Goal: Contribute content: Add original content to the website for others to see

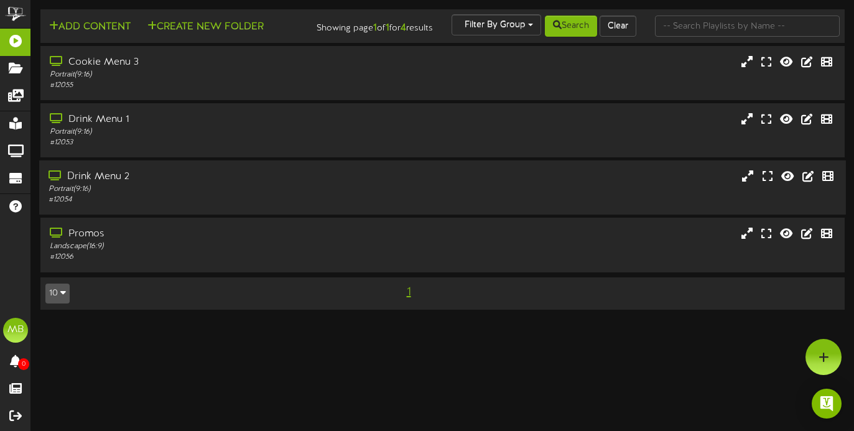
click at [165, 184] on div "Drink Menu 2" at bounding box center [206, 177] width 317 height 14
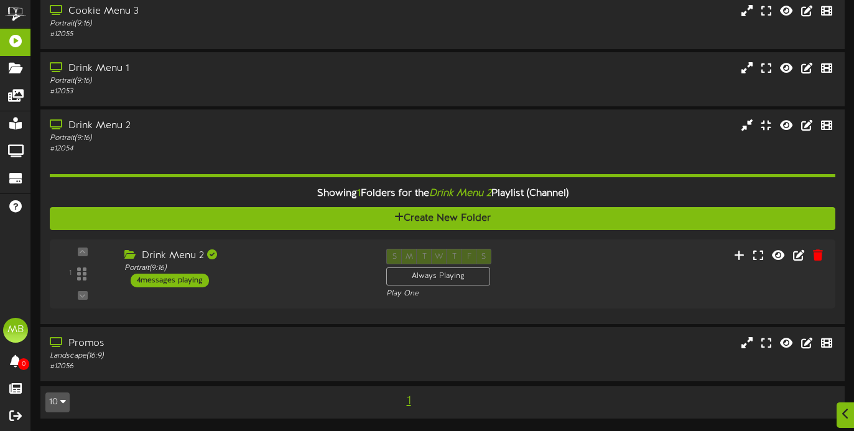
scroll to position [61, 0]
click at [187, 275] on div "4 messages playing" at bounding box center [167, 281] width 80 height 14
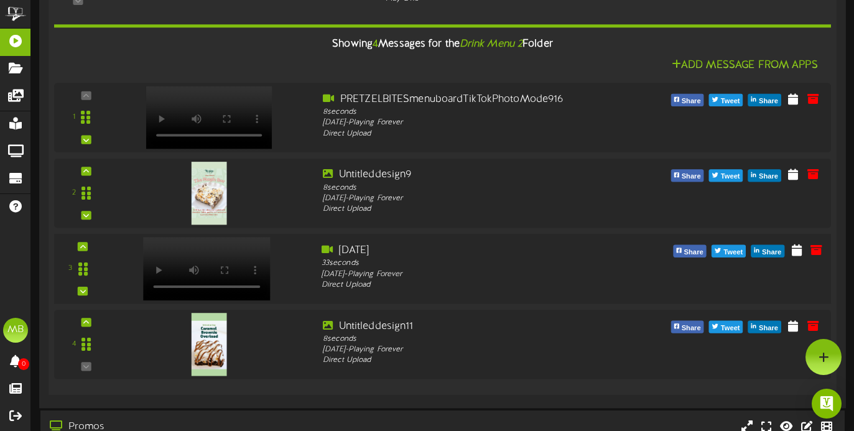
scroll to position [345, 0]
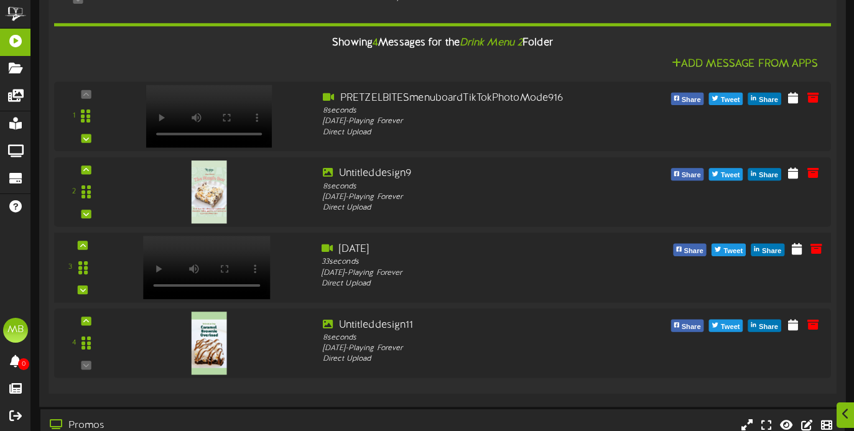
click at [213, 254] on video at bounding box center [206, 267] width 127 height 63
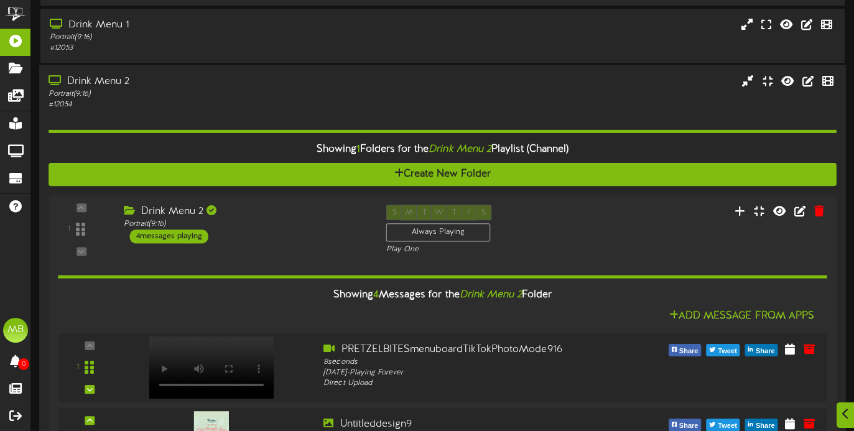
scroll to position [144, 0]
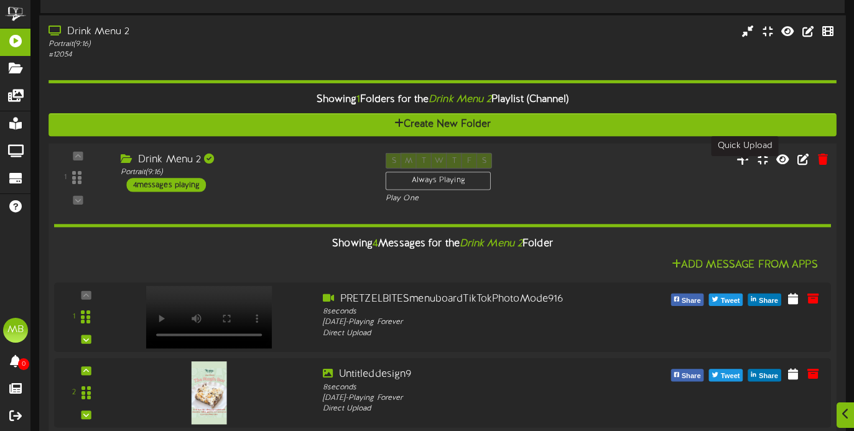
click at [744, 165] on icon at bounding box center [742, 159] width 13 height 14
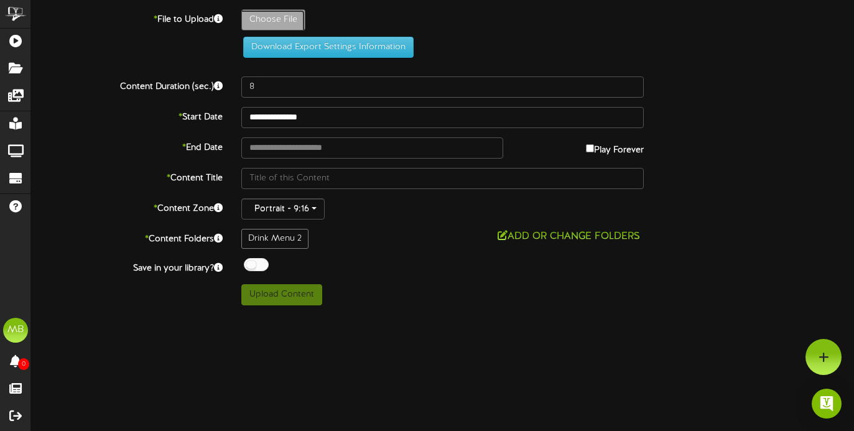
type input "**********"
type input "Untitleddesign12"
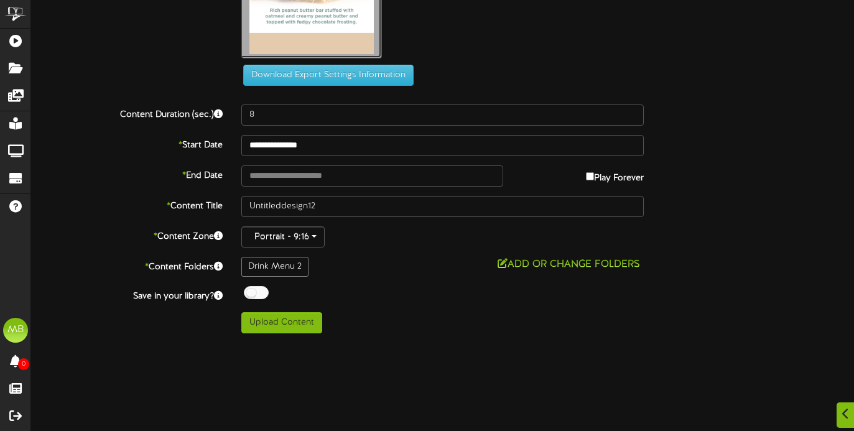
scroll to position [196, 0]
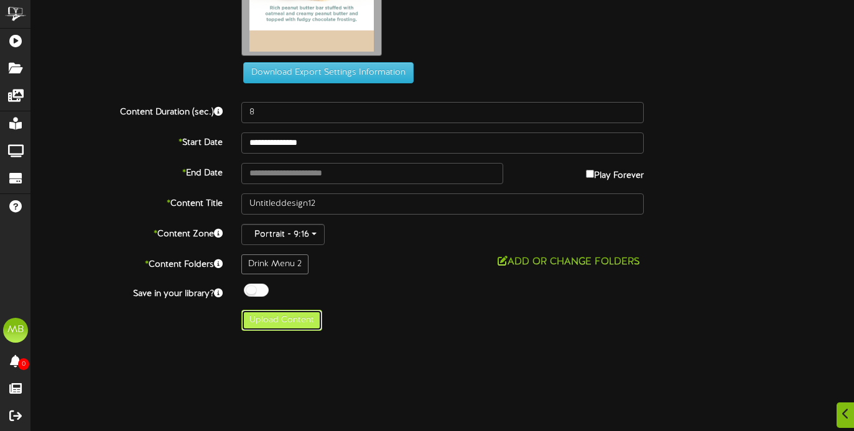
click at [292, 317] on button "Upload Content" at bounding box center [281, 320] width 81 height 21
type input "**********"
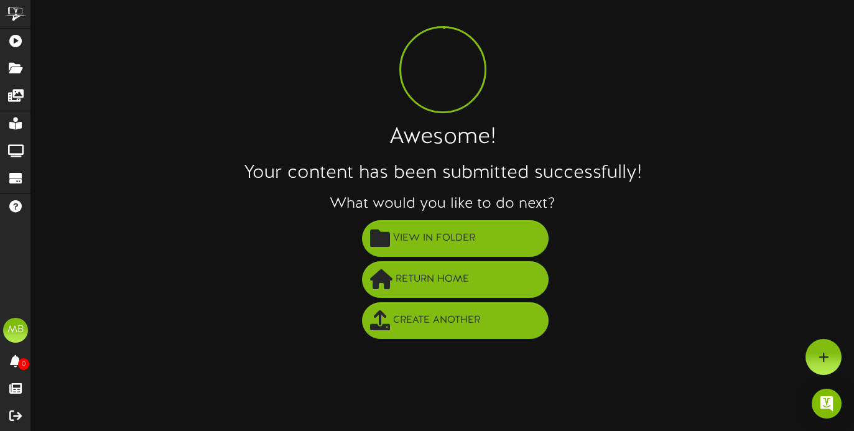
scroll to position [22, 0]
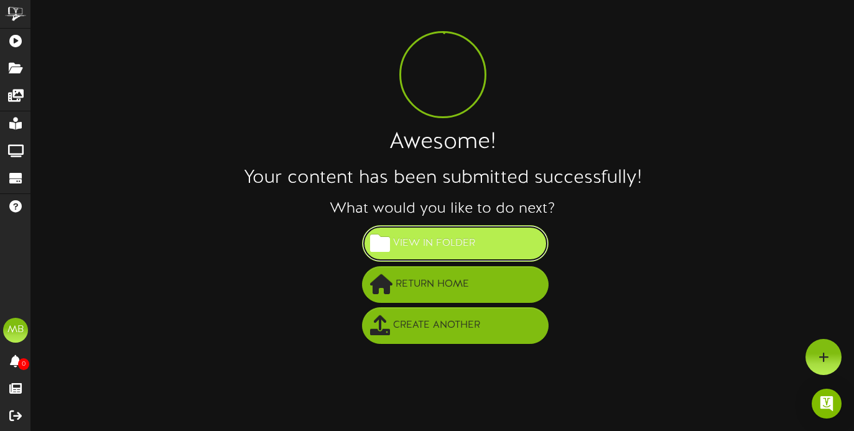
click at [443, 239] on span "View in Folder" at bounding box center [434, 243] width 88 height 21
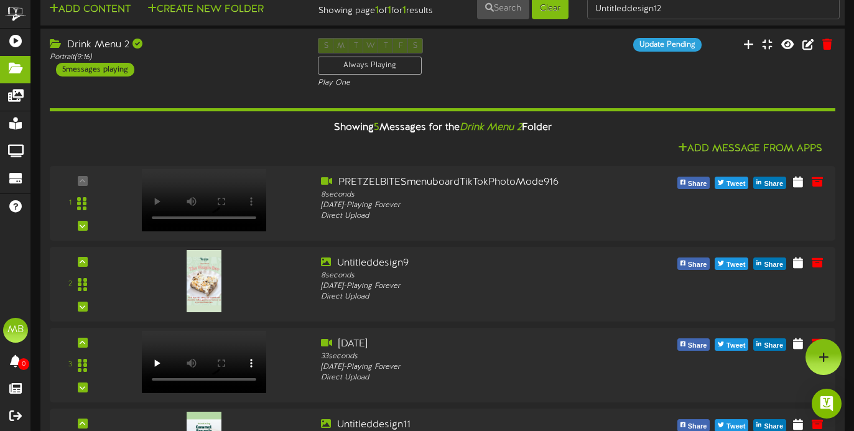
scroll to position [24, 0]
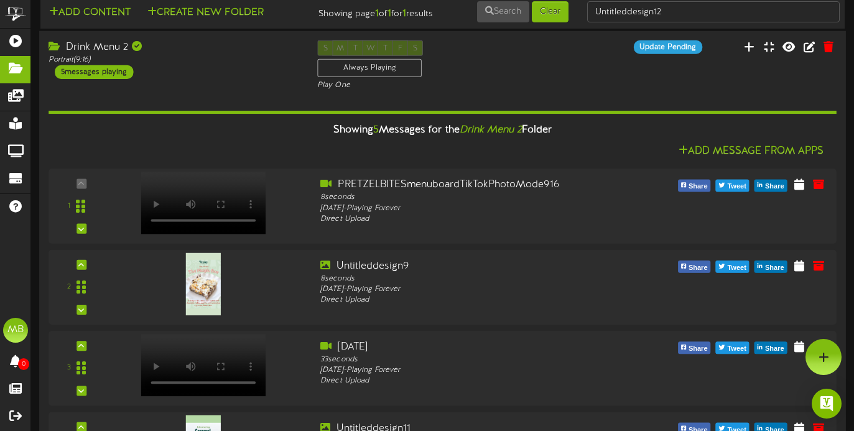
click at [100, 52] on div "Drink Menu 2" at bounding box center [173, 47] width 250 height 14
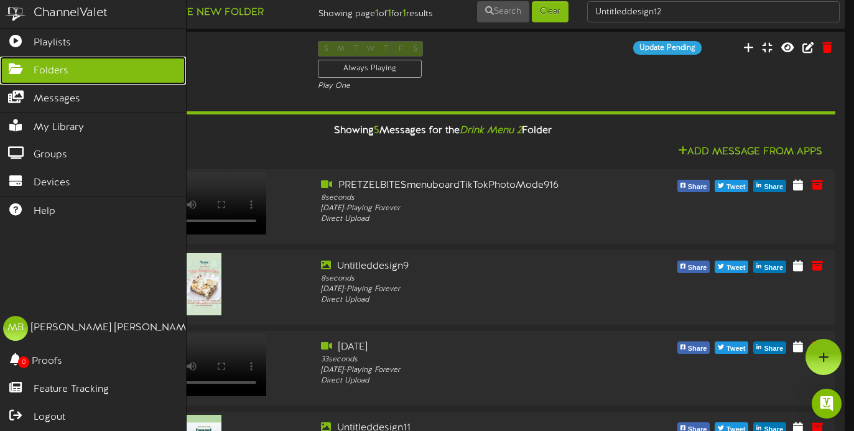
click at [51, 68] on span "Folders" at bounding box center [51, 71] width 35 height 14
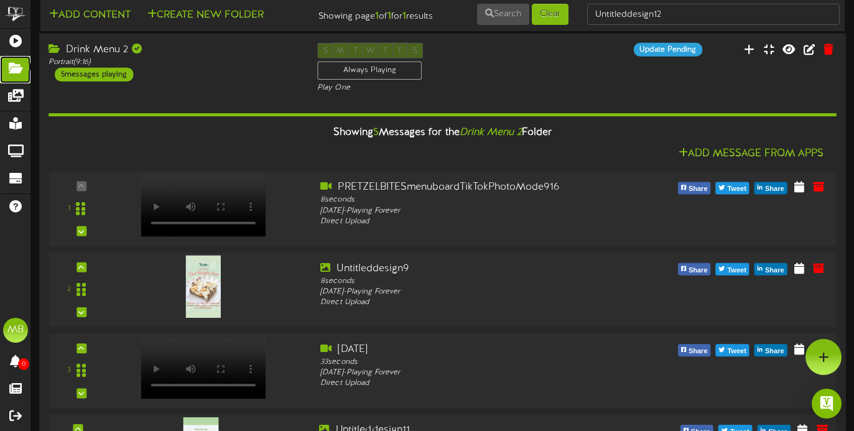
scroll to position [0, 0]
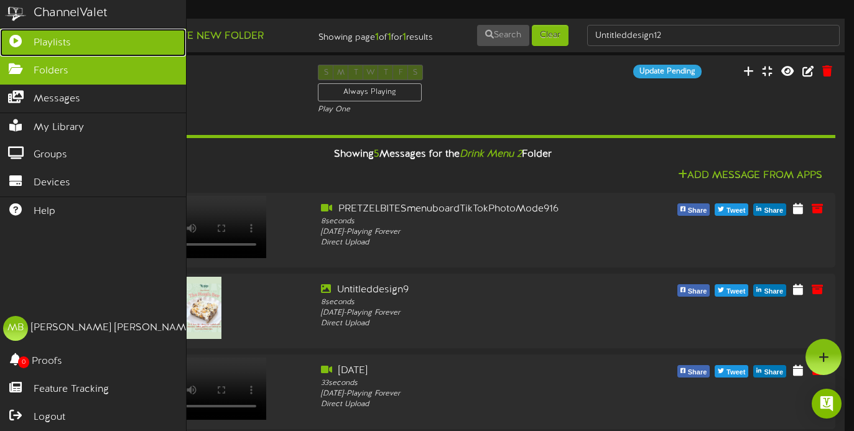
click at [54, 44] on span "Playlists" at bounding box center [52, 43] width 37 height 14
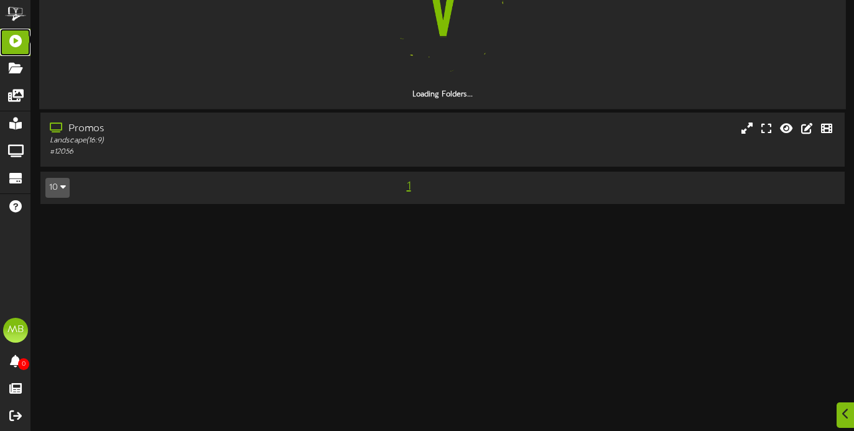
scroll to position [296, 0]
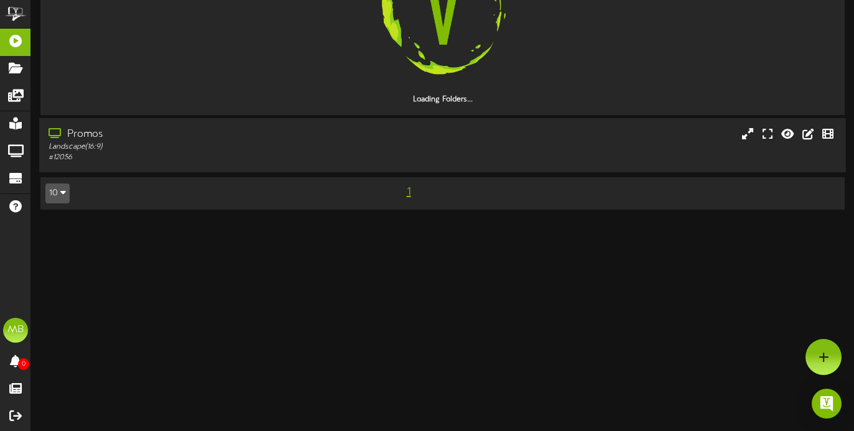
click at [82, 141] on div "Promos" at bounding box center [206, 134] width 317 height 14
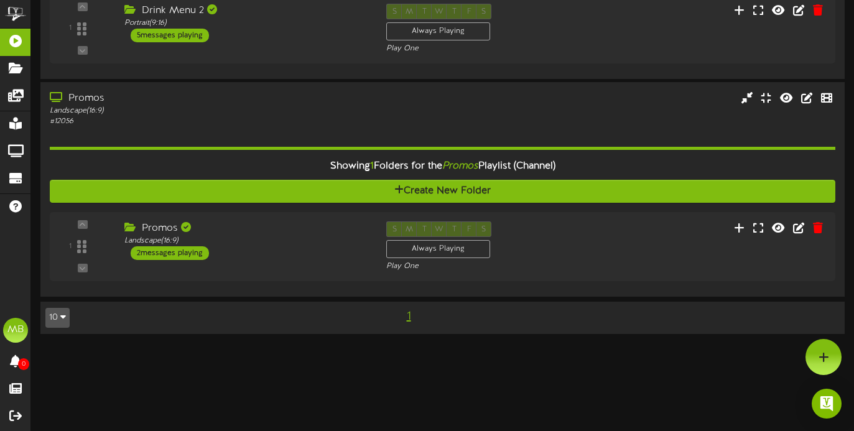
scroll to position [302, 0]
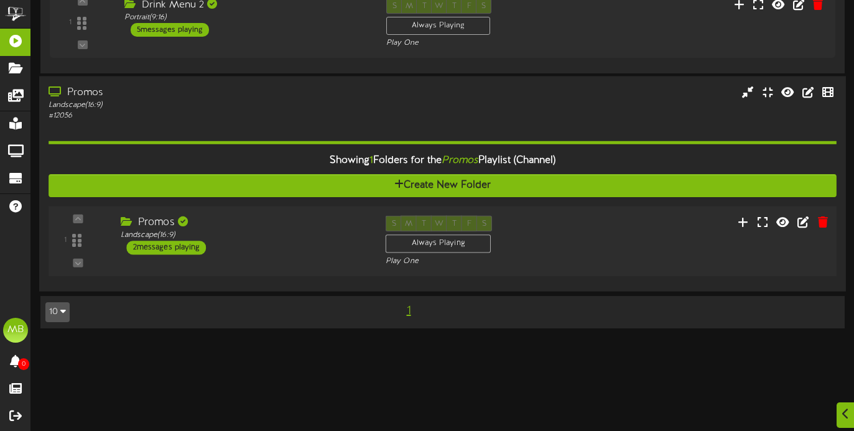
click at [180, 251] on div "2 messages playing" at bounding box center [167, 248] width 80 height 14
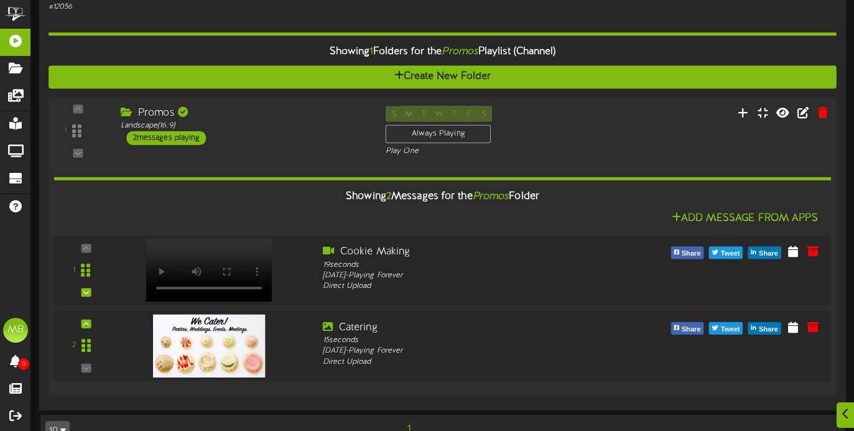
scroll to position [448, 0]
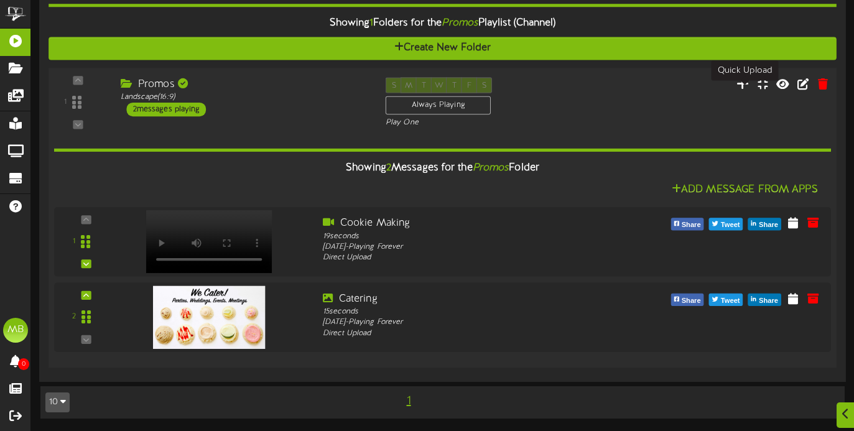
click at [743, 83] on icon at bounding box center [742, 83] width 13 height 14
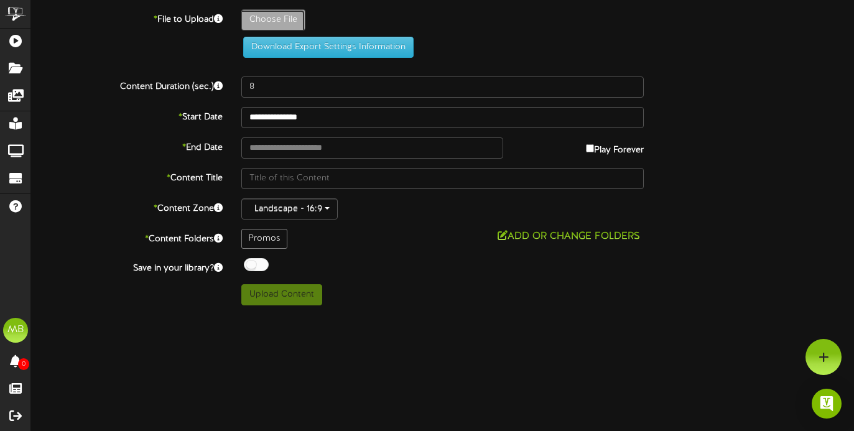
type input "**********"
type input "[DATE]"
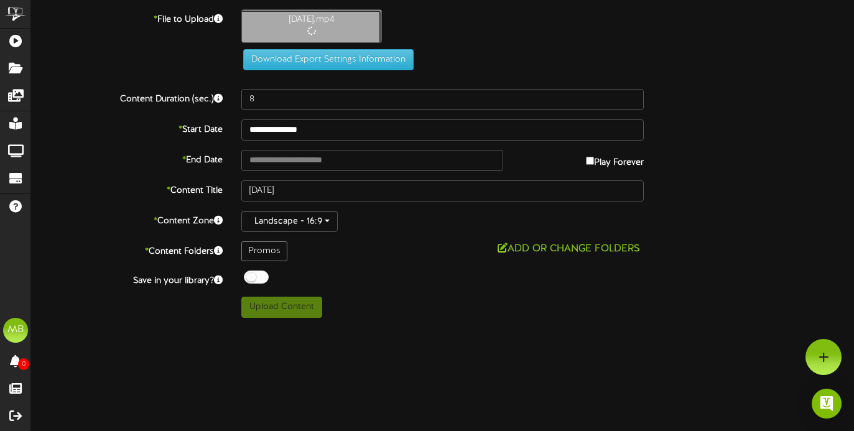
type input "18"
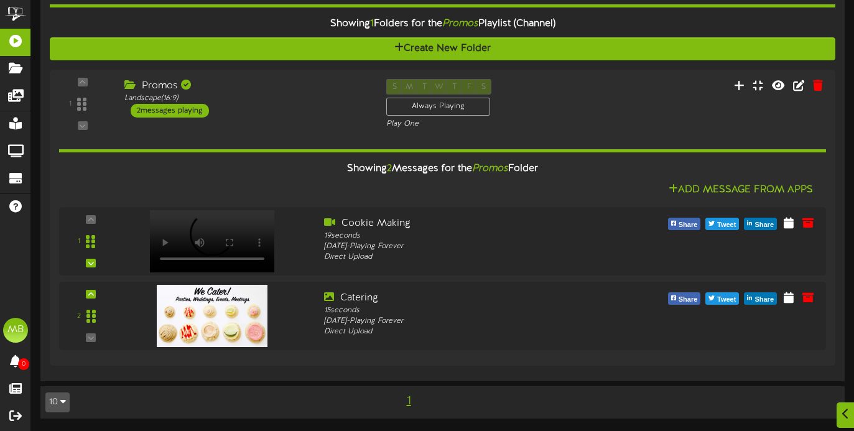
scroll to position [448, 0]
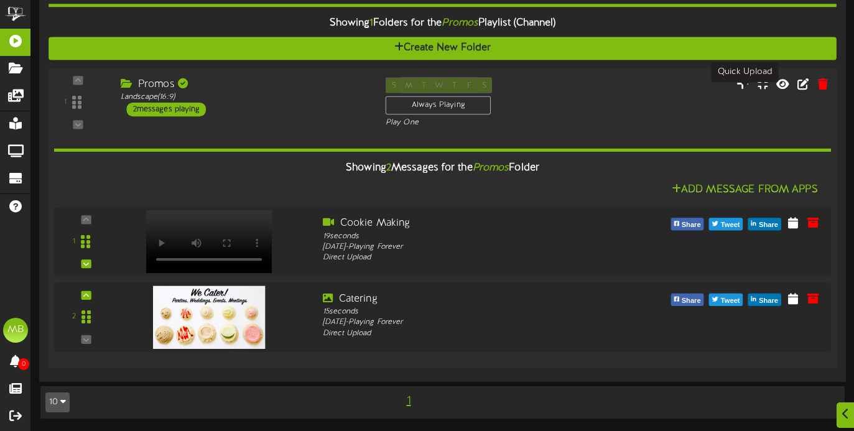
click at [746, 83] on icon at bounding box center [742, 83] width 13 height 14
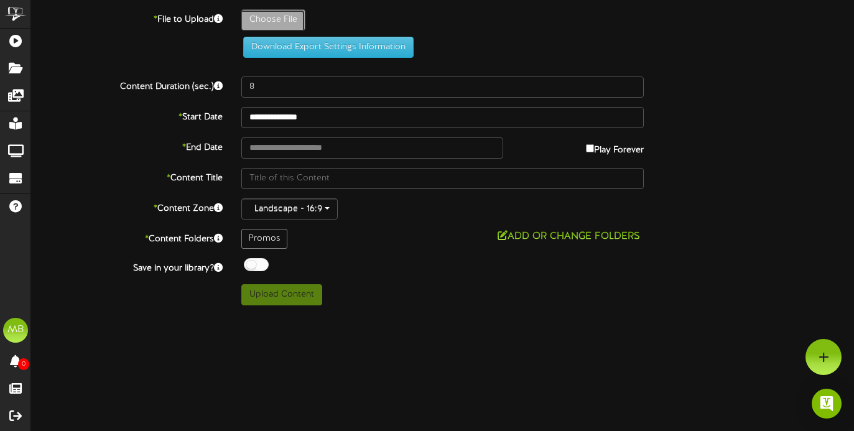
type input "**********"
type input "Untitleddesign8"
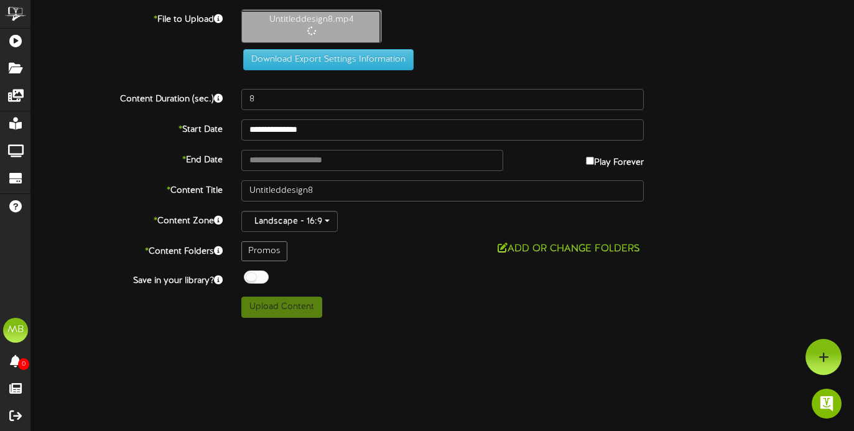
type input "18"
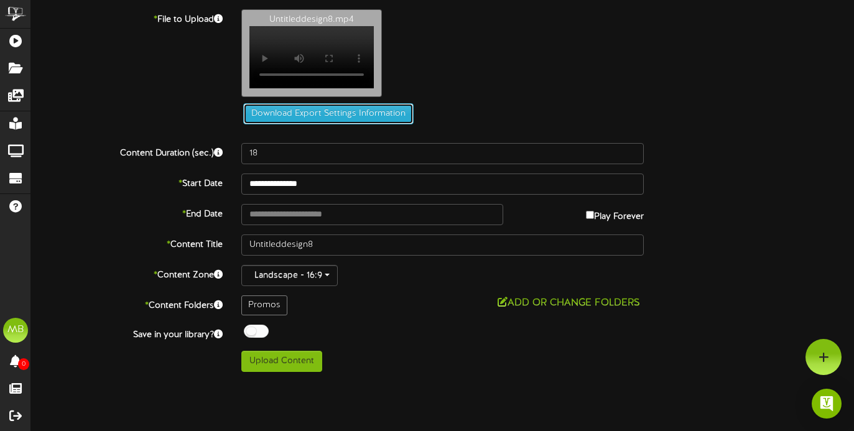
click at [310, 122] on button "Download Export Settings Information" at bounding box center [328, 113] width 170 height 21
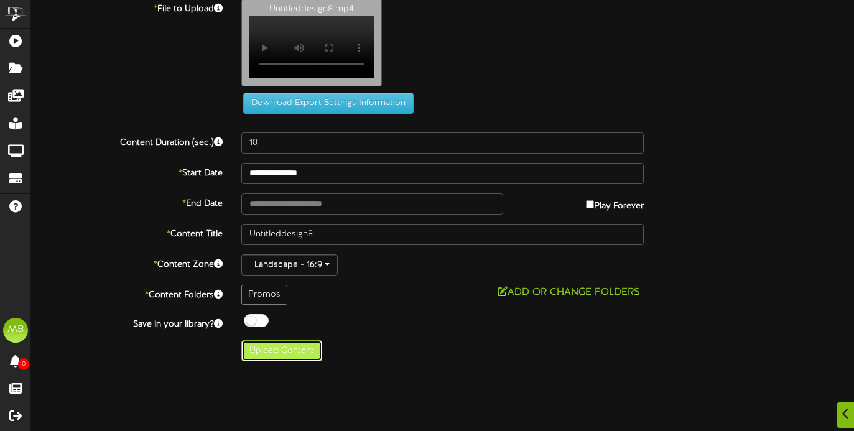
click at [286, 361] on button "Upload Content" at bounding box center [281, 350] width 81 height 21
type input "**********"
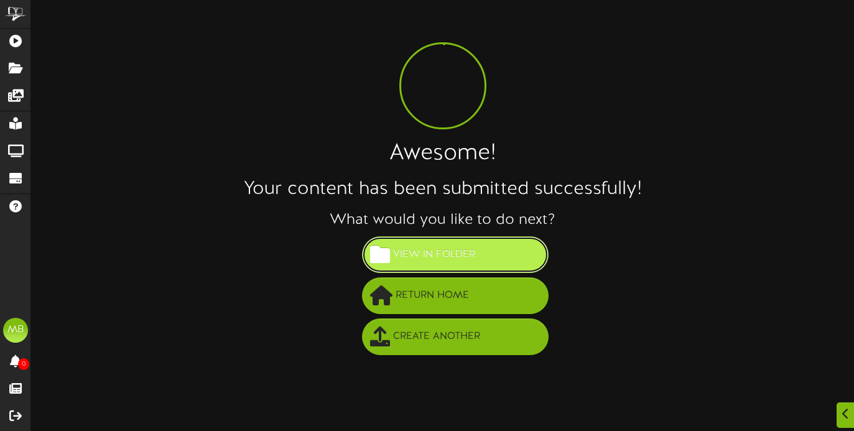
click at [460, 254] on span "View in Folder" at bounding box center [434, 254] width 88 height 21
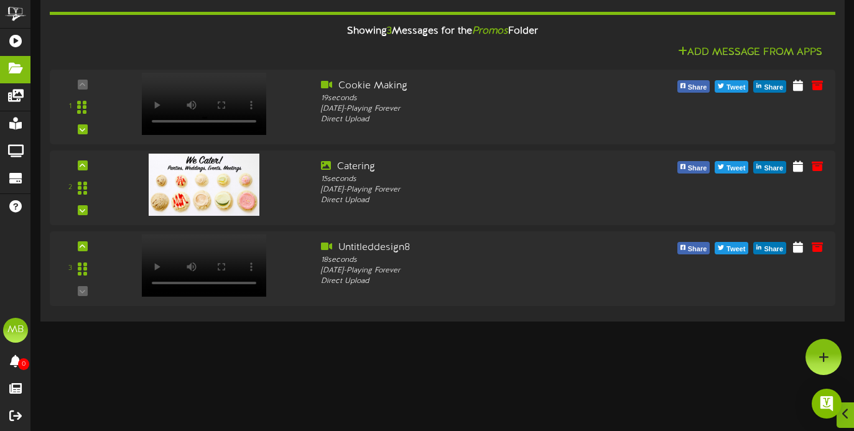
scroll to position [110, 0]
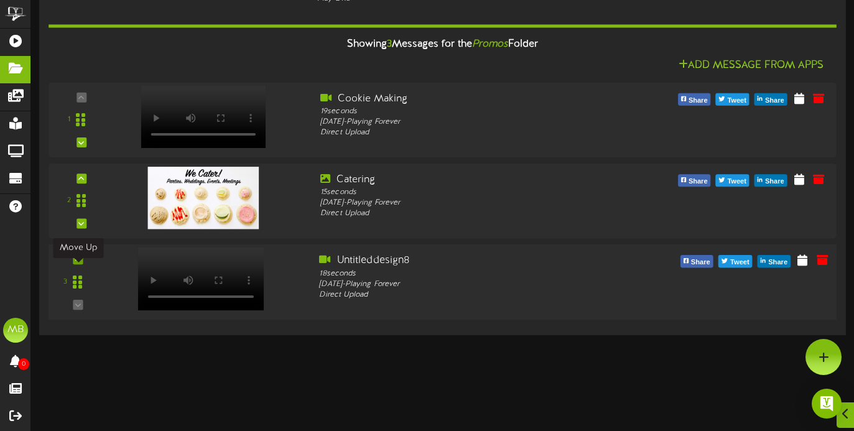
click at [79, 262] on icon at bounding box center [78, 259] width 6 height 6
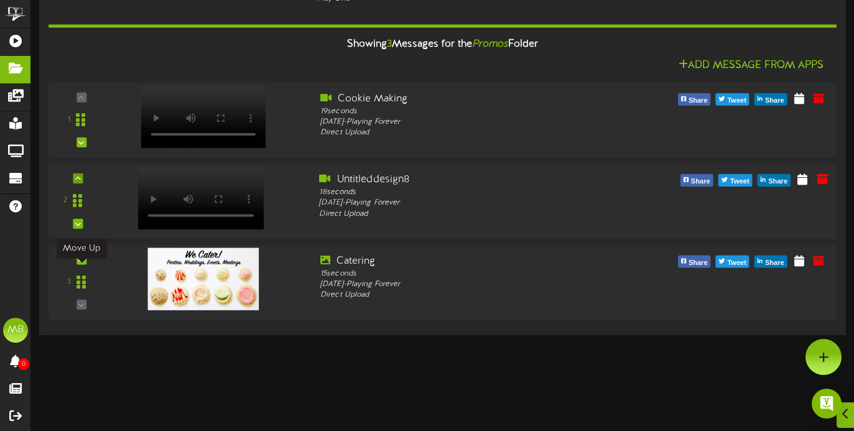
click at [79, 263] on icon at bounding box center [81, 260] width 6 height 6
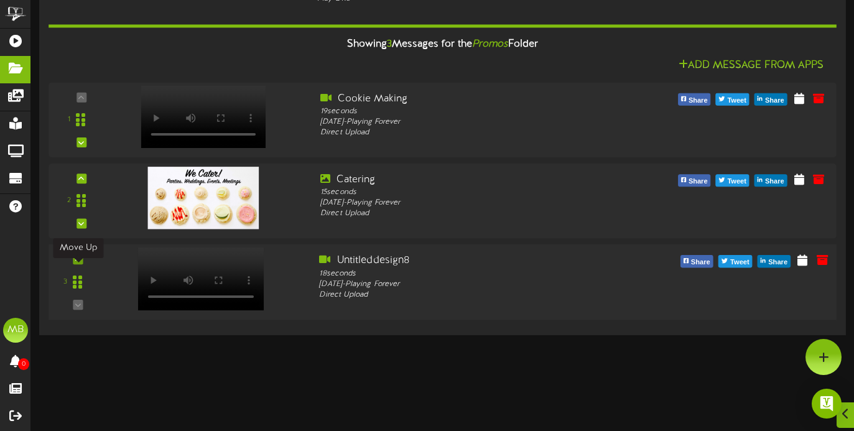
click at [78, 262] on icon at bounding box center [78, 259] width 6 height 6
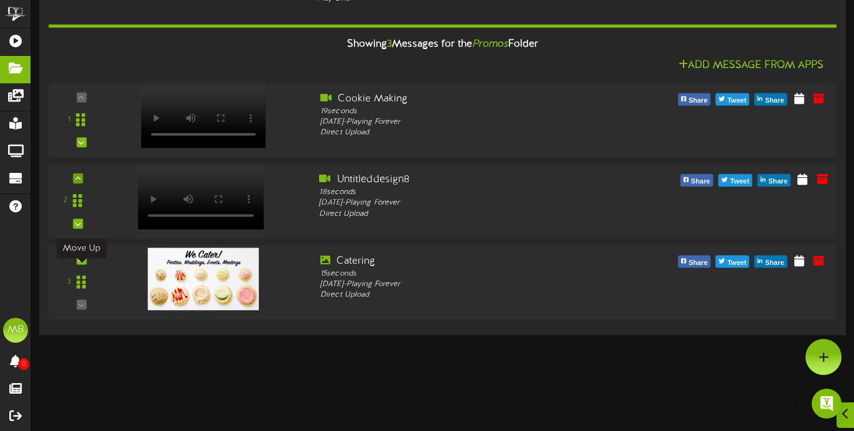
click at [78, 263] on icon at bounding box center [81, 260] width 6 height 6
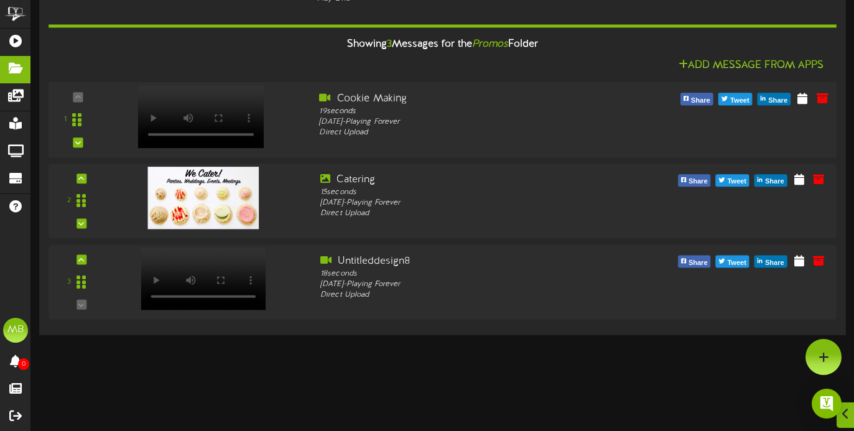
click at [190, 131] on div "1 Cookie Making" at bounding box center [442, 201] width 788 height 237
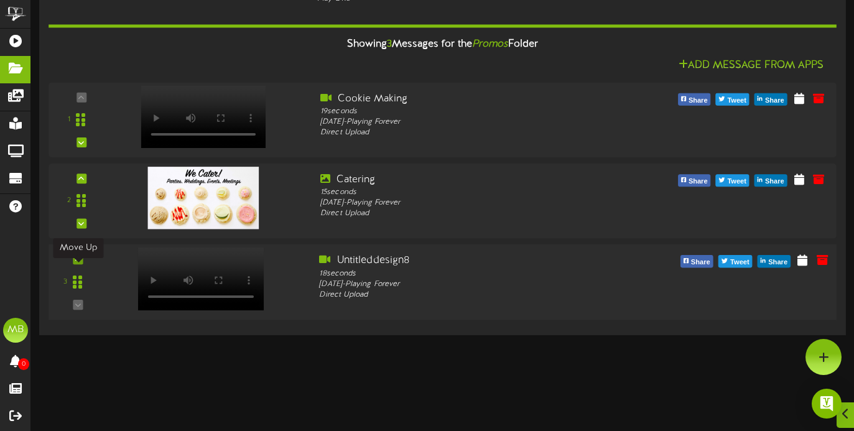
click at [80, 262] on icon at bounding box center [78, 259] width 6 height 6
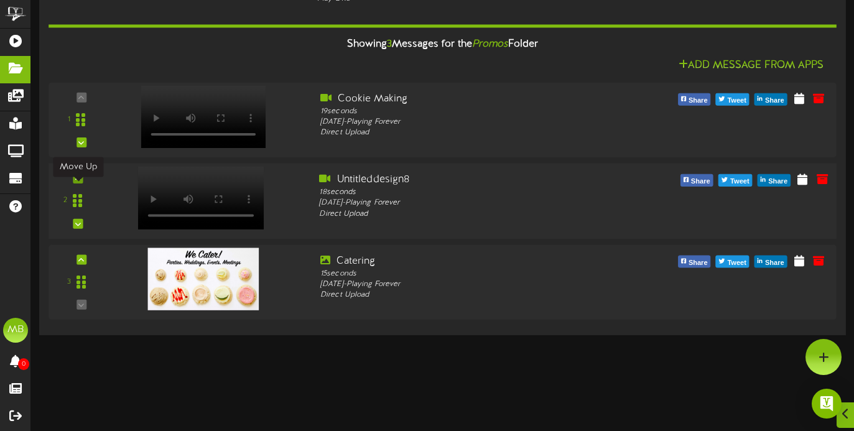
click at [80, 183] on div at bounding box center [78, 178] width 10 height 10
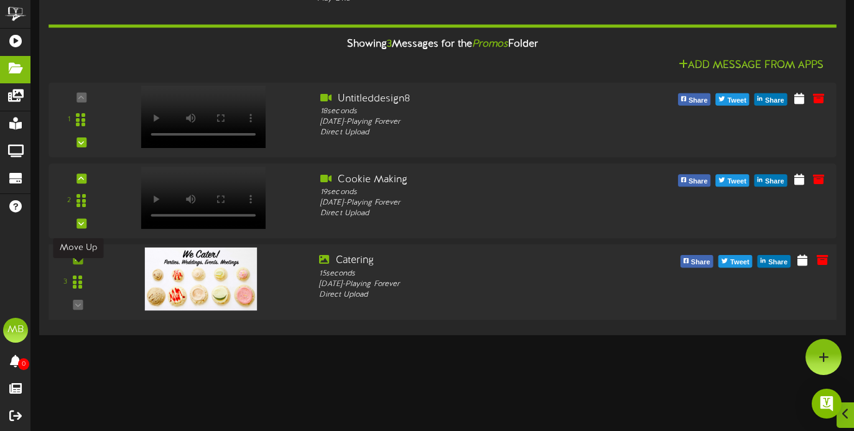
click at [80, 262] on icon at bounding box center [78, 259] width 6 height 6
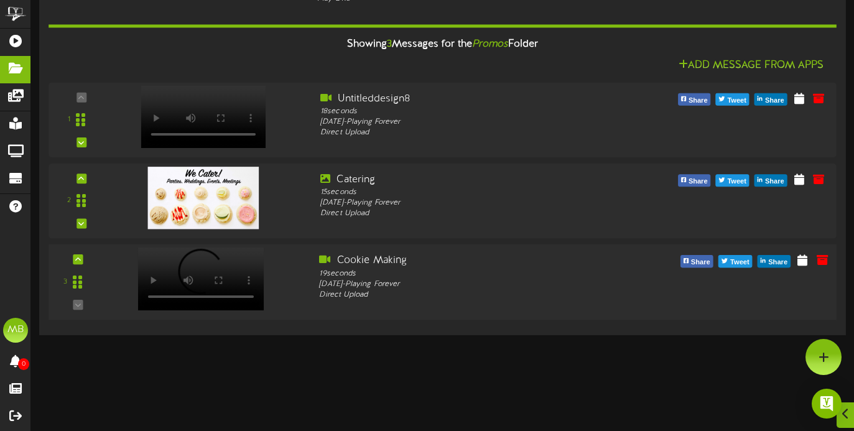
scroll to position [0, 0]
